Goal: Navigation & Orientation: Find specific page/section

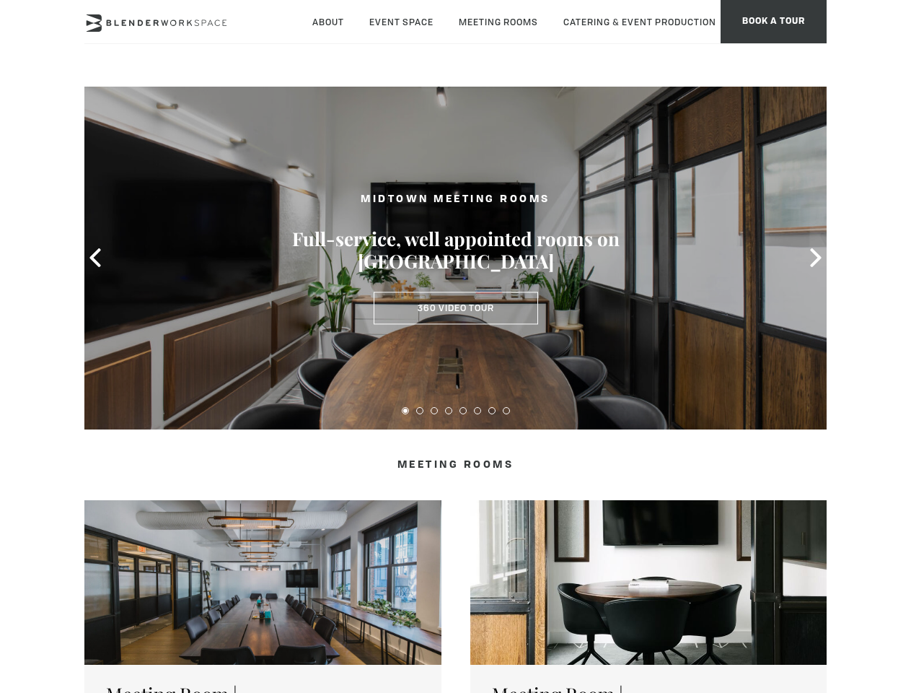
click at [95, 258] on icon at bounding box center [95, 257] width 19 height 19
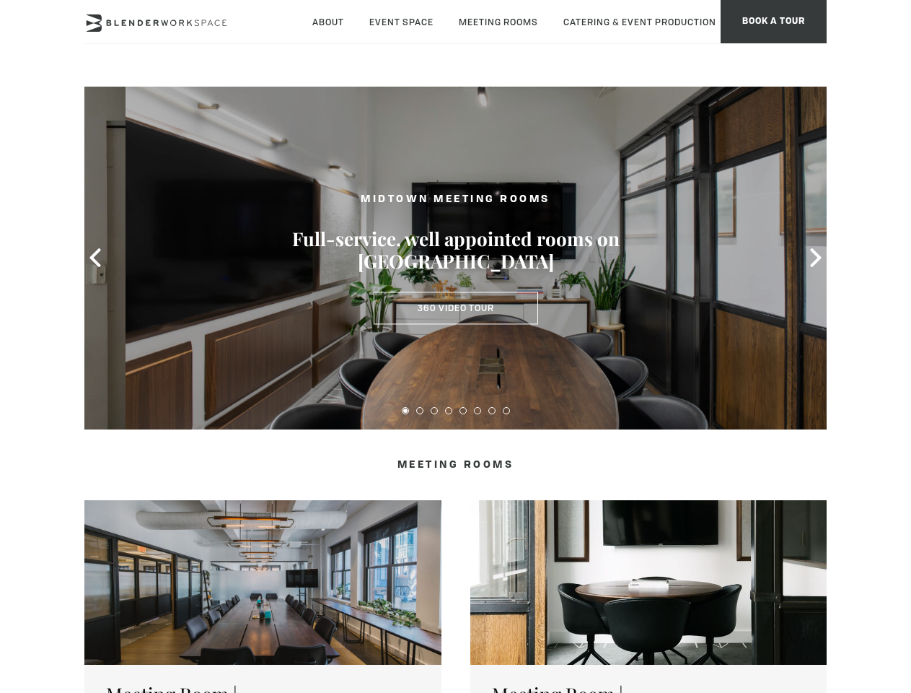
click at [816, 258] on icon at bounding box center [816, 257] width 19 height 19
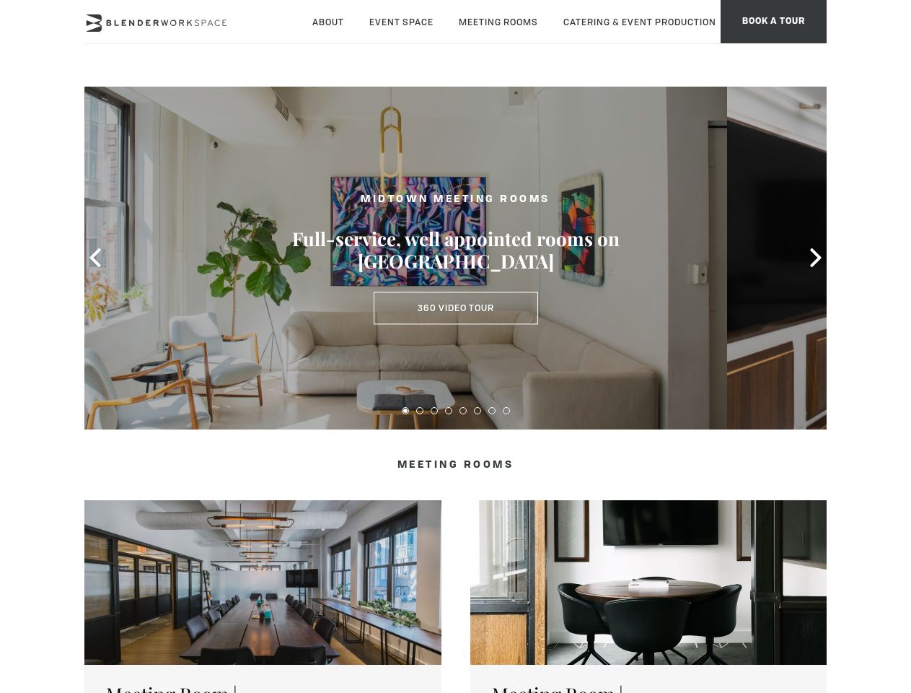
click at [406, 411] on button at bounding box center [405, 410] width 7 height 7
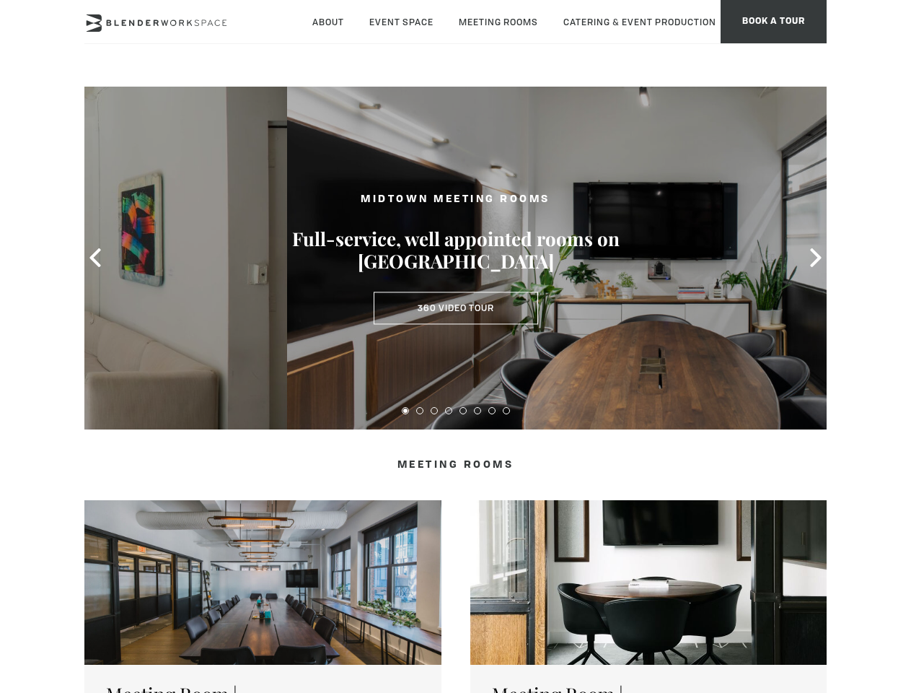
click at [420, 411] on button at bounding box center [419, 410] width 7 height 7
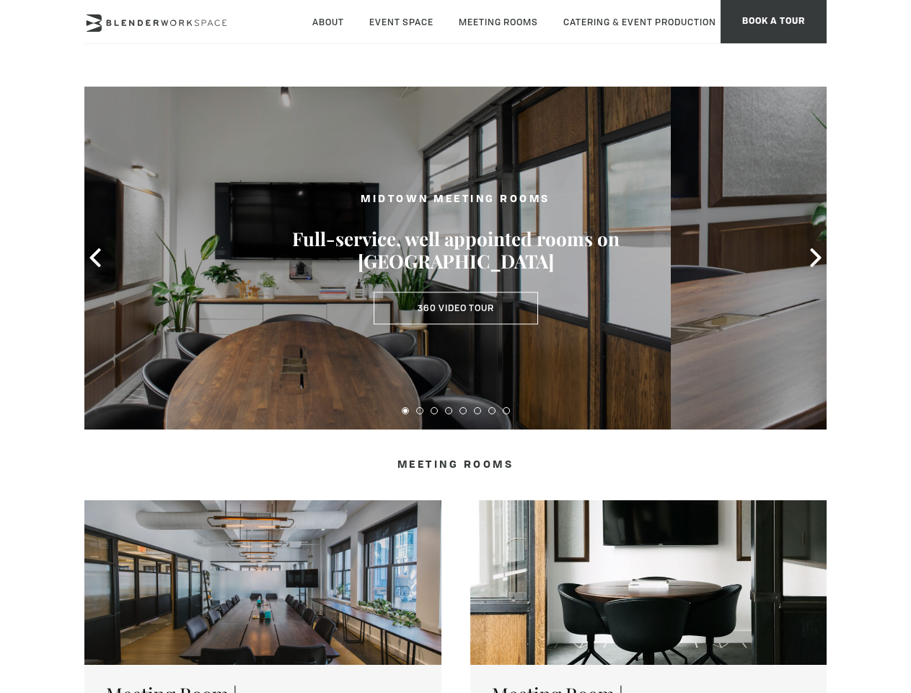
click at [434, 411] on button at bounding box center [434, 410] width 7 height 7
click at [449, 411] on button at bounding box center [448, 410] width 7 height 7
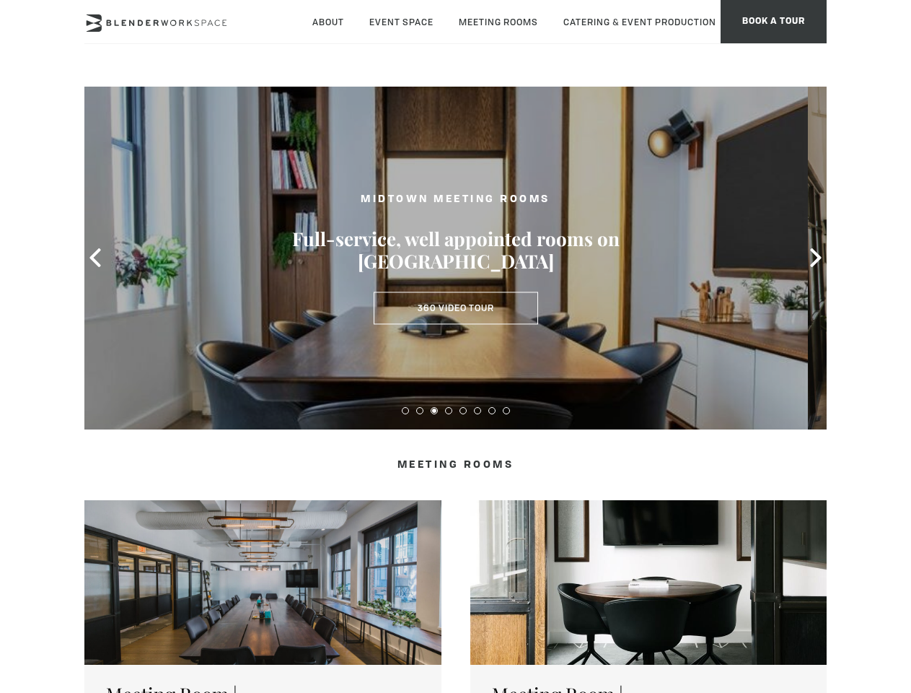
click at [463, 411] on button at bounding box center [463, 410] width 7 height 7
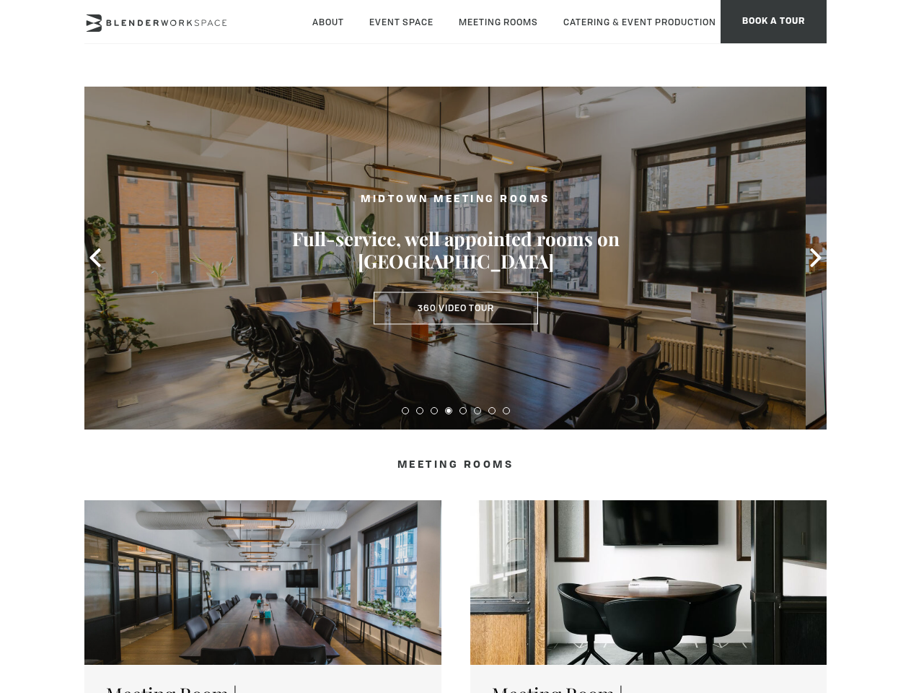
click at [478, 411] on button at bounding box center [477, 410] width 7 height 7
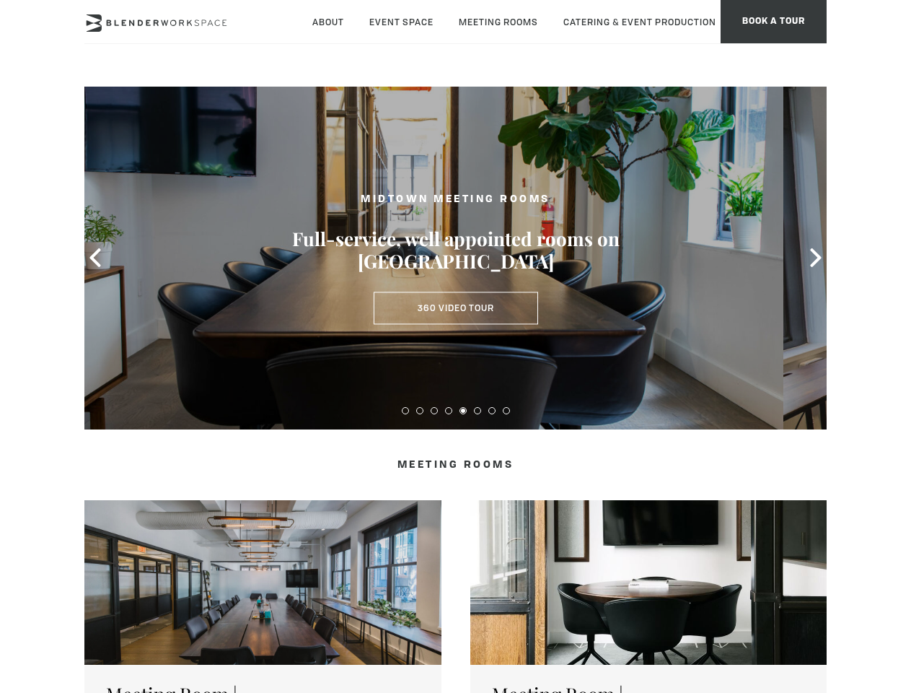
click at [492, 411] on button at bounding box center [492, 410] width 7 height 7
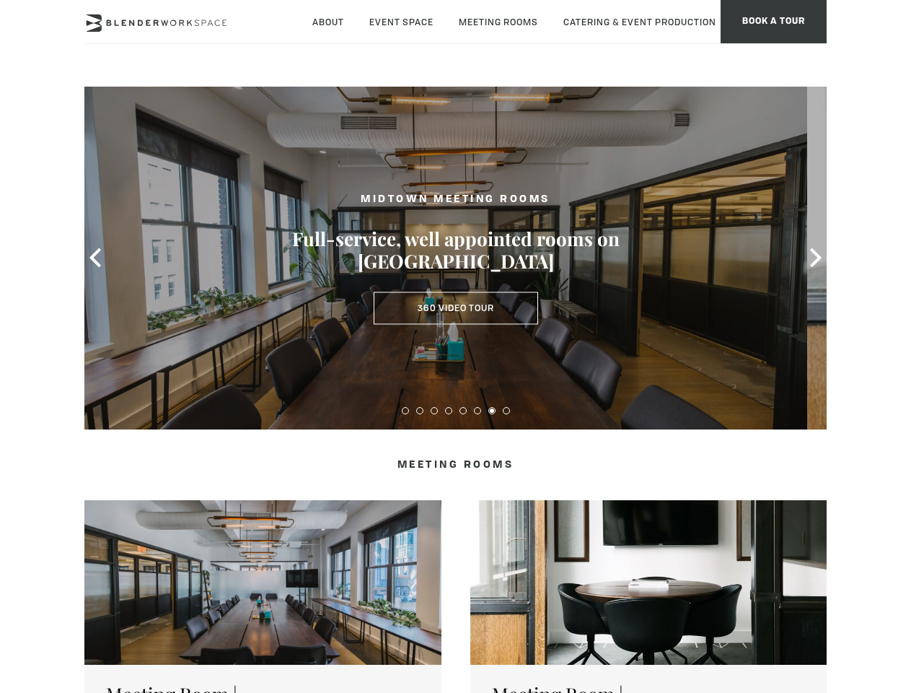
click at [507, 411] on button at bounding box center [506, 410] width 7 height 7
